Goal: Task Accomplishment & Management: Manage account settings

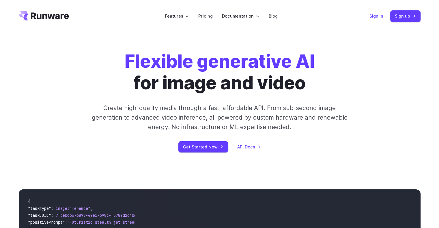
click at [374, 16] on link "Sign in" at bounding box center [377, 16] width 14 height 7
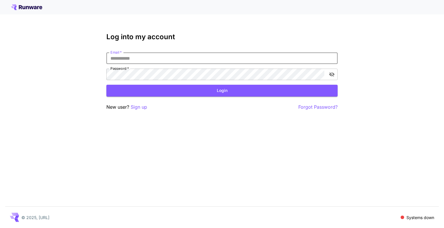
click at [226, 60] on input "Email   *" at bounding box center [221, 59] width 231 height 12
type input "**********"
click button "Login" at bounding box center [221, 91] width 231 height 12
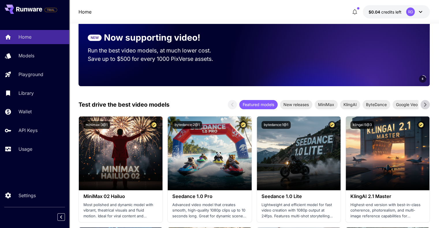
scroll to position [186, 0]
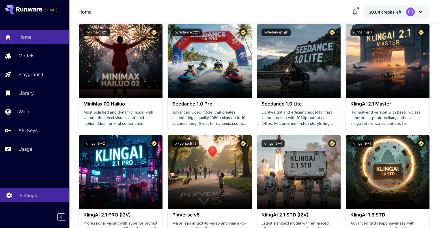
click at [18, 197] on link "Settings" at bounding box center [34, 196] width 69 height 14
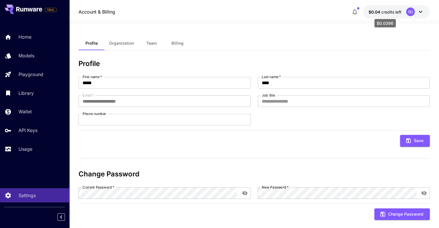
click at [380, 11] on span "$0.04" at bounding box center [375, 12] width 13 height 5
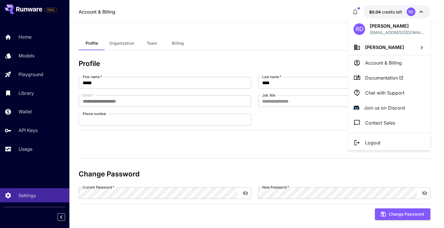
click at [374, 62] on p "Account & Billing" at bounding box center [383, 62] width 37 height 7
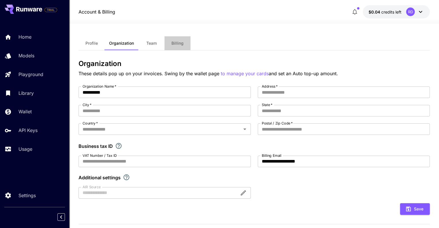
click at [173, 42] on span "Billing" at bounding box center [178, 43] width 12 height 5
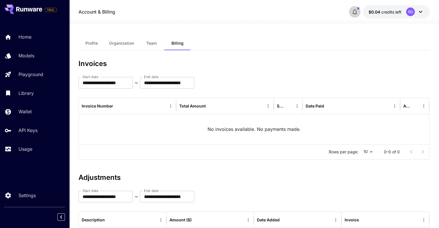
click at [352, 13] on icon "button" at bounding box center [354, 11] width 7 height 7
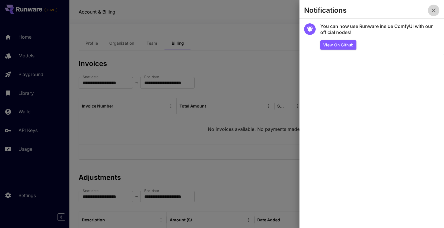
click at [433, 8] on icon "button" at bounding box center [433, 10] width 7 height 7
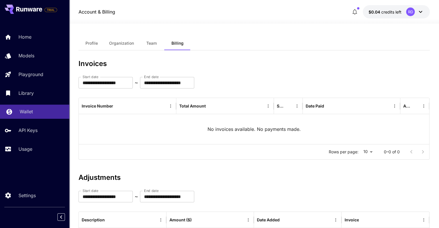
click at [43, 111] on div "Wallet" at bounding box center [42, 111] width 45 height 7
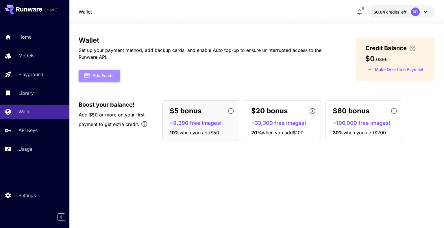
click at [115, 79] on button "Add Funds" at bounding box center [99, 76] width 41 height 12
